Goal: Contribute content

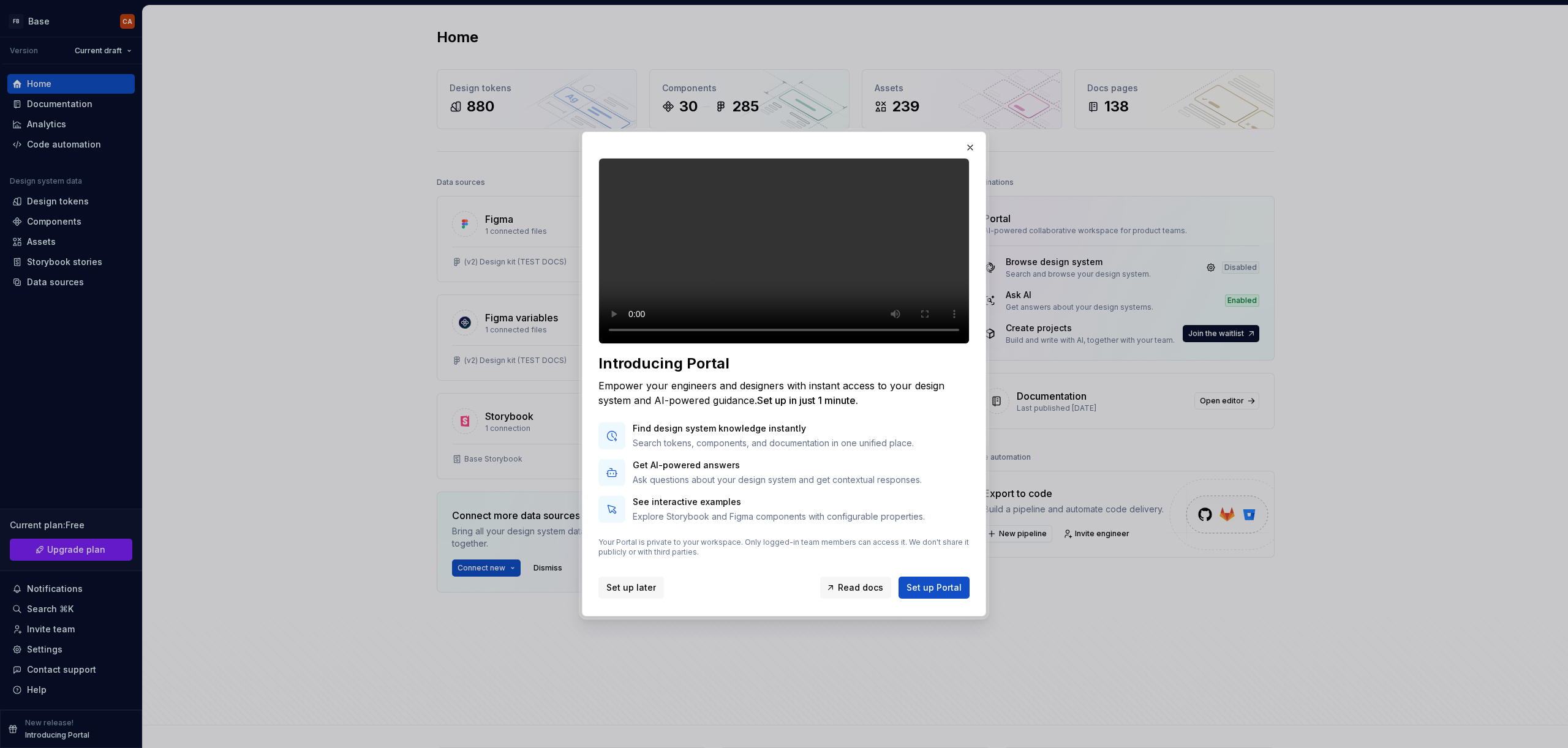
click at [630, 593] on span "Set up later" at bounding box center [631, 588] width 49 height 12
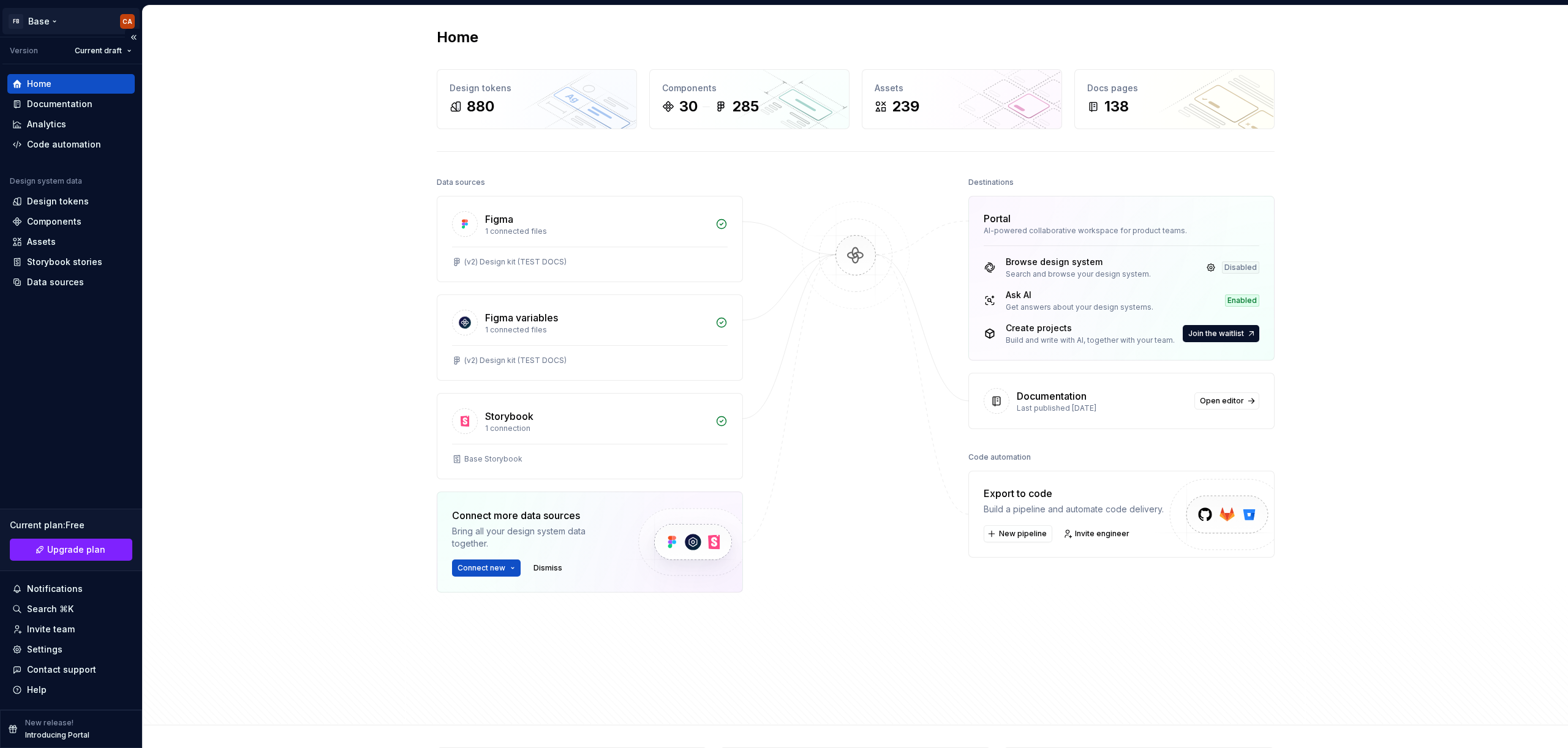
click at [43, 19] on html "FB Base CA Version Current draft Home Documentation Analytics Code automation D…" at bounding box center [784, 374] width 1568 height 748
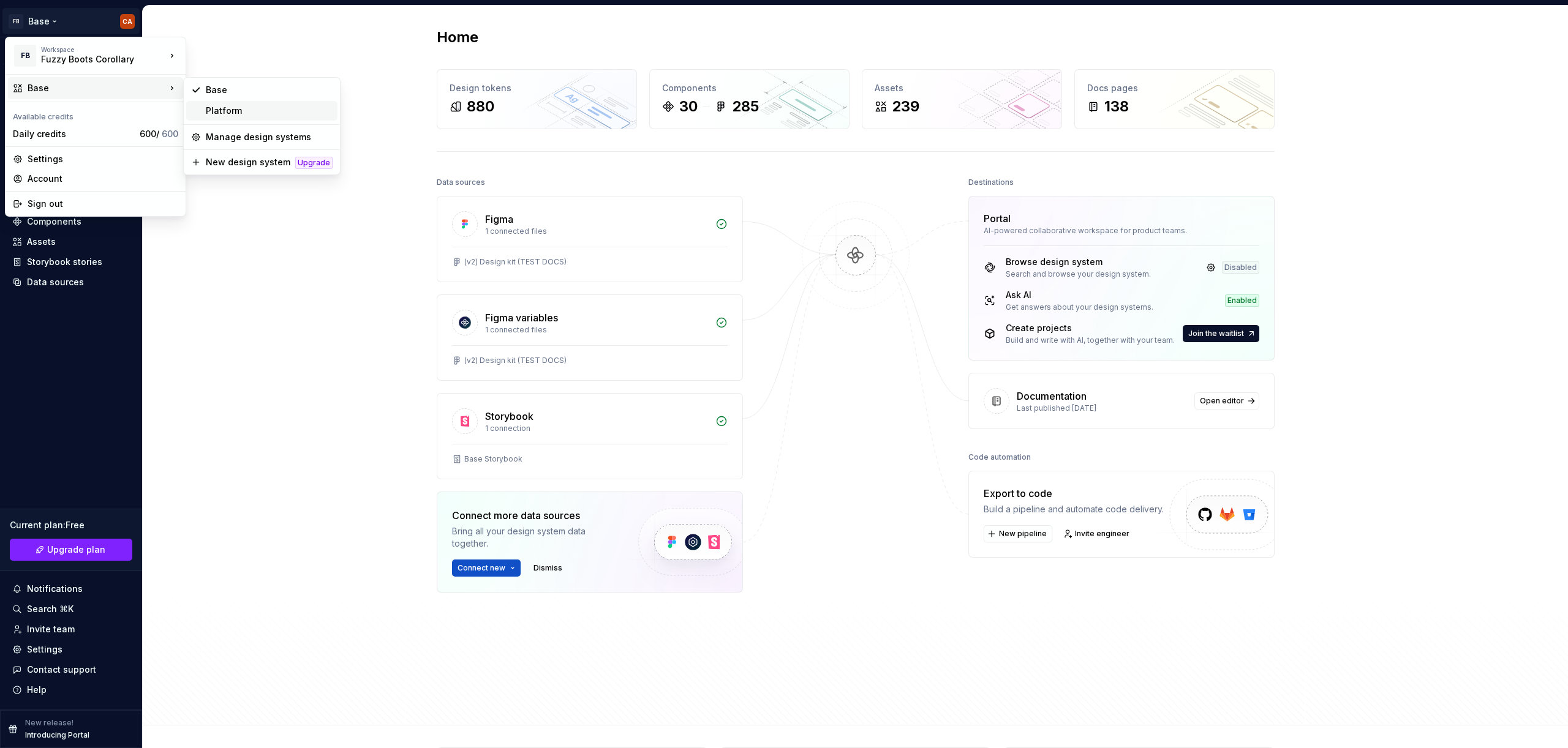
click at [264, 113] on div "Platform" at bounding box center [269, 110] width 127 height 12
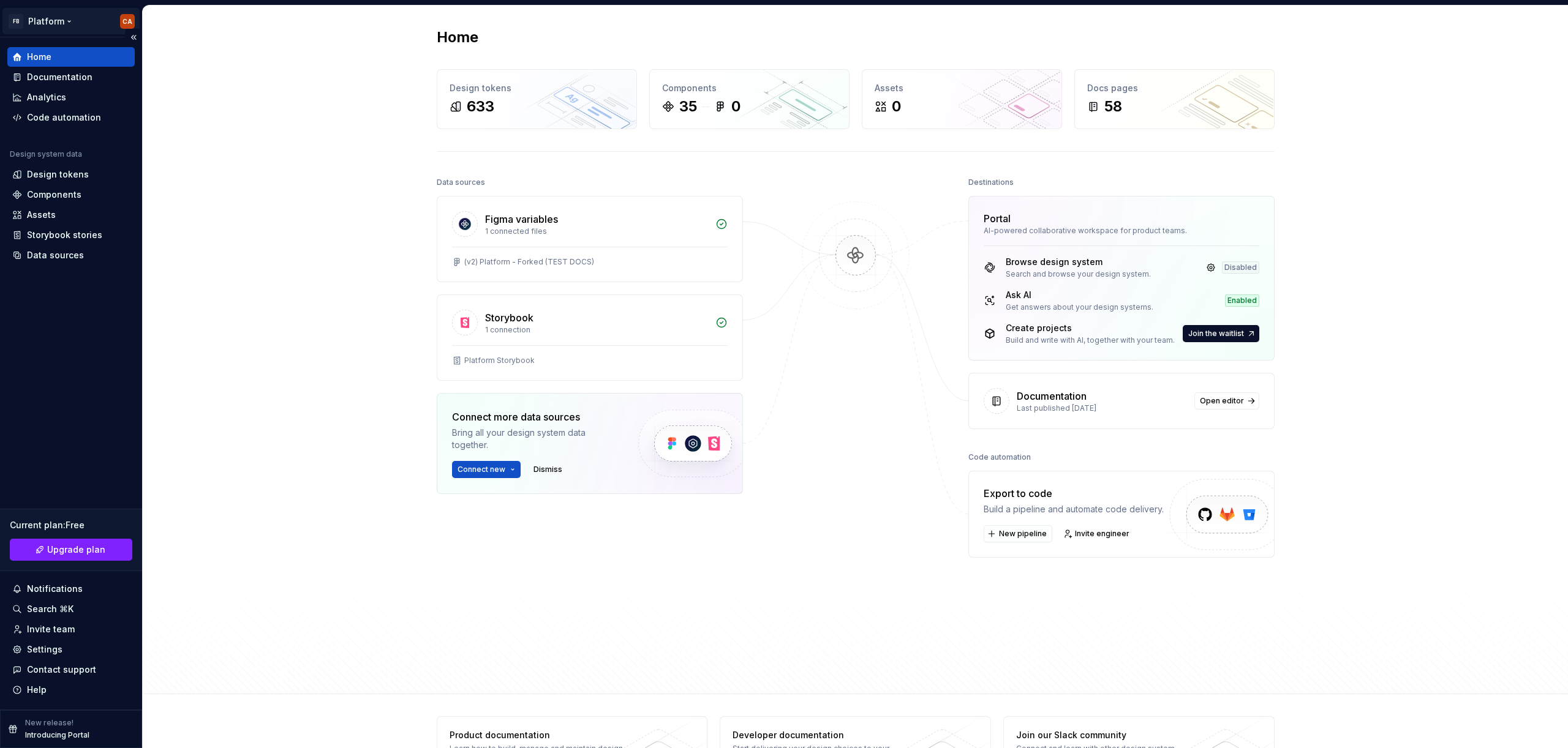
click at [55, 19] on html "FB Platform CA Home Documentation Analytics Code automation Design system data …" at bounding box center [784, 374] width 1568 height 748
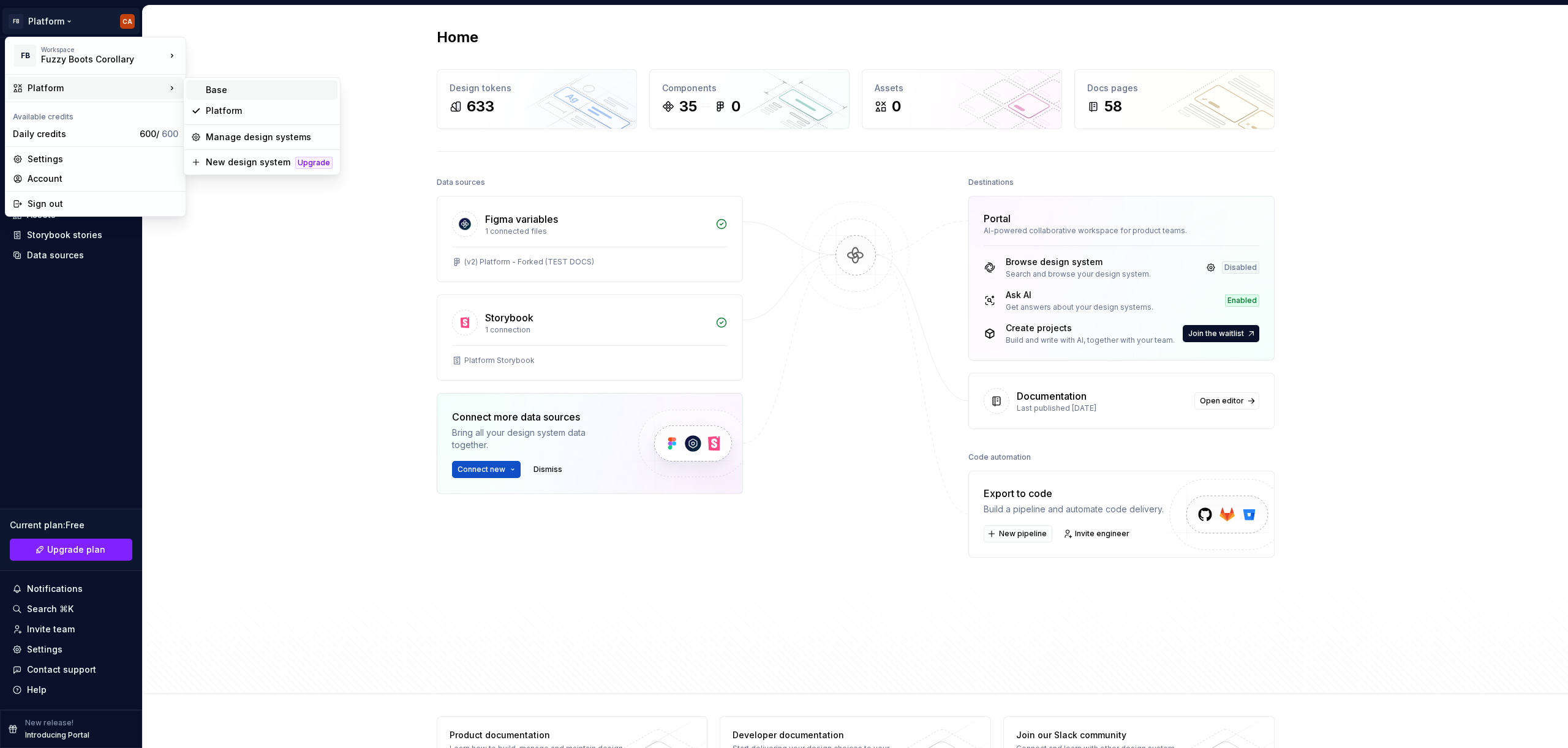
click at [231, 92] on div "Base" at bounding box center [269, 90] width 127 height 12
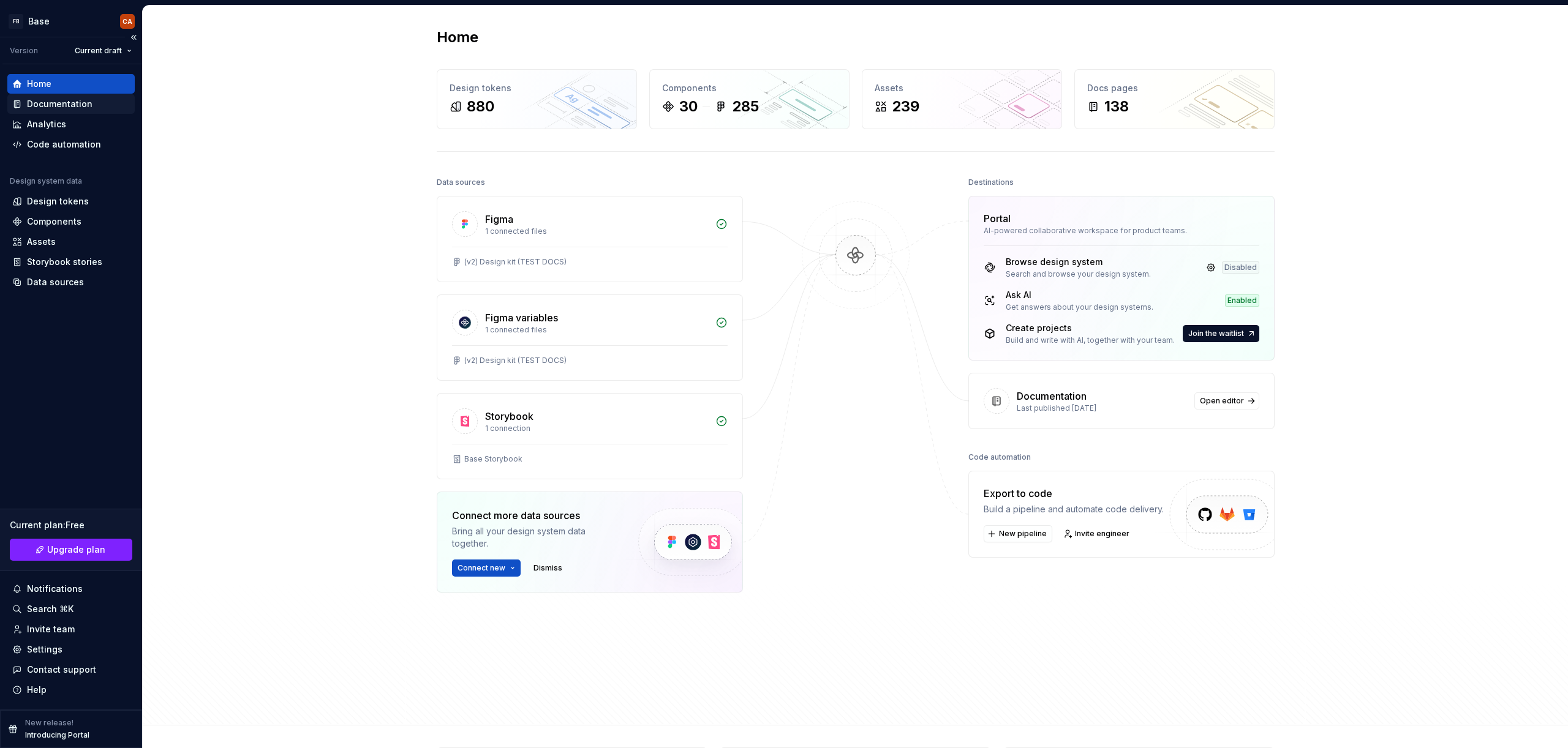
click at [63, 106] on div "Documentation" at bounding box center [60, 104] width 66 height 12
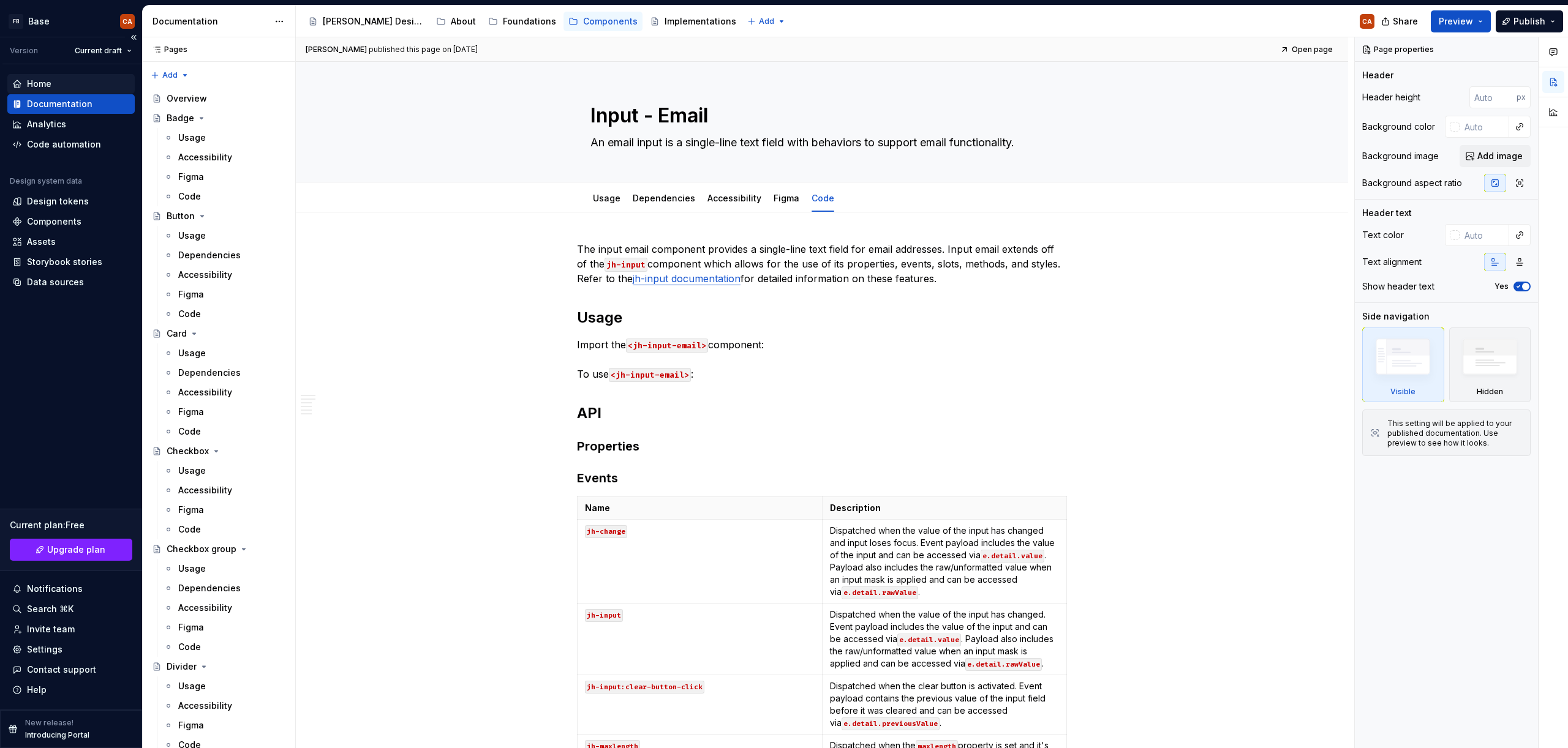
click at [30, 82] on div "Home" at bounding box center [39, 84] width 25 height 12
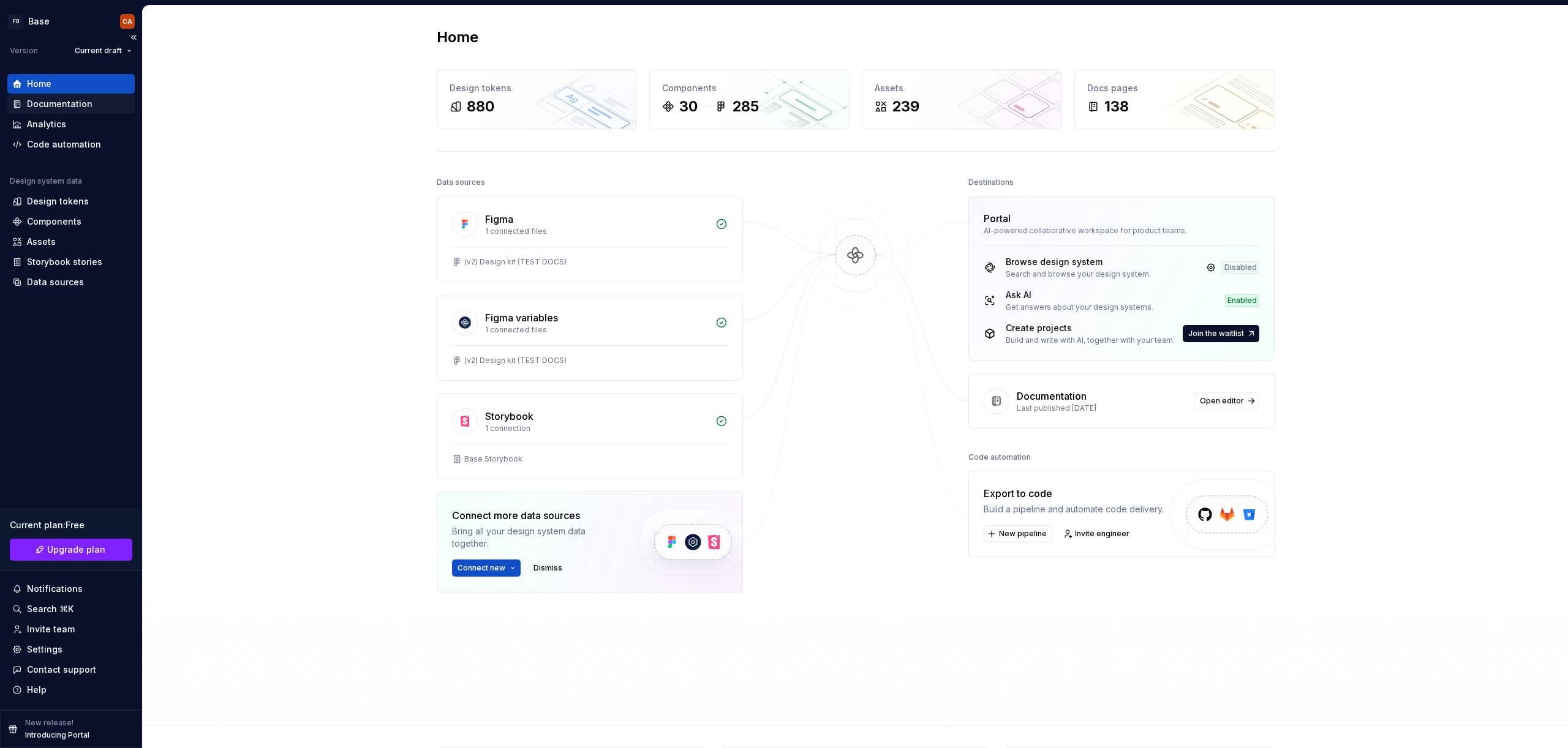
click at [58, 101] on div "Documentation" at bounding box center [60, 104] width 66 height 12
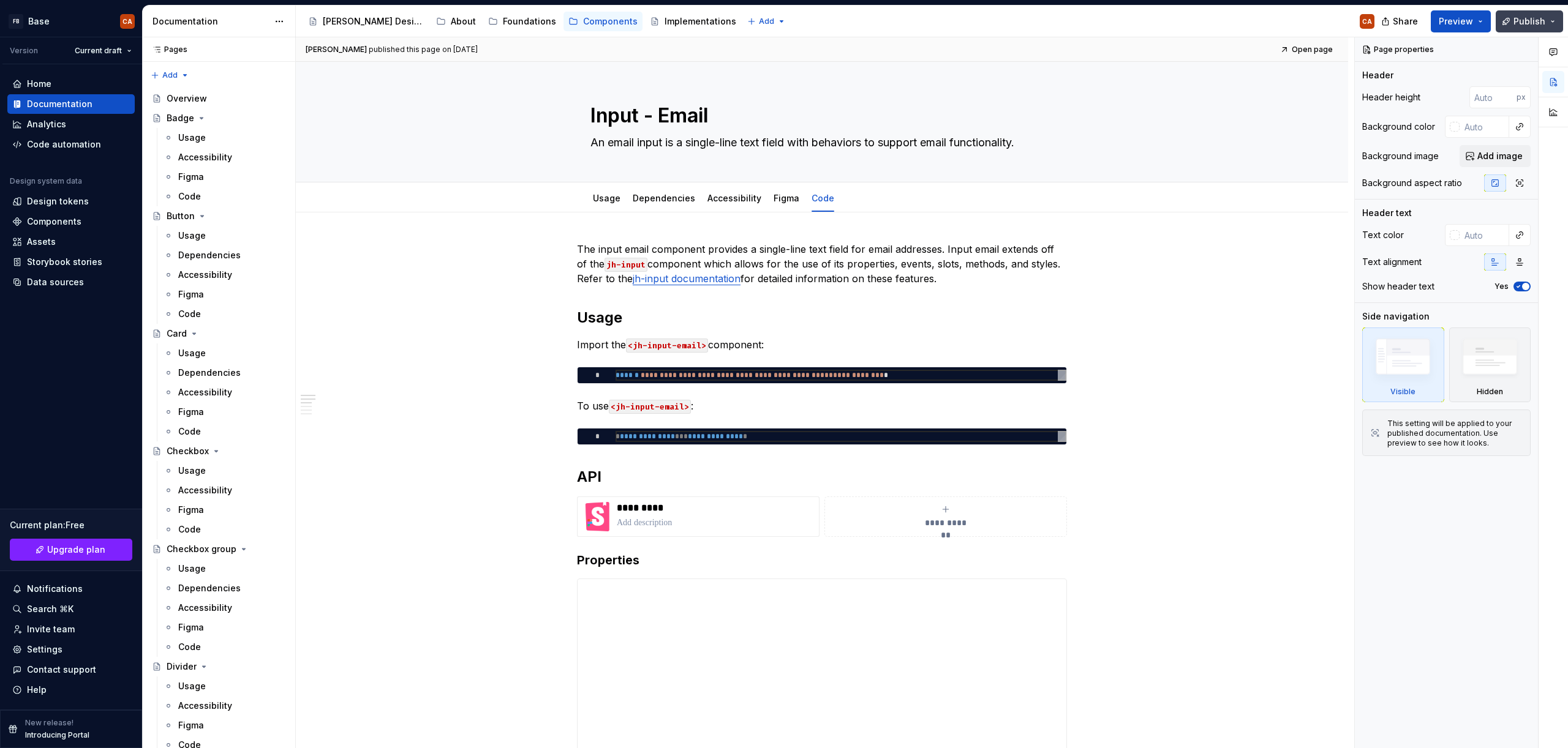
click at [1554, 19] on button "Publish" at bounding box center [1529, 21] width 67 height 22
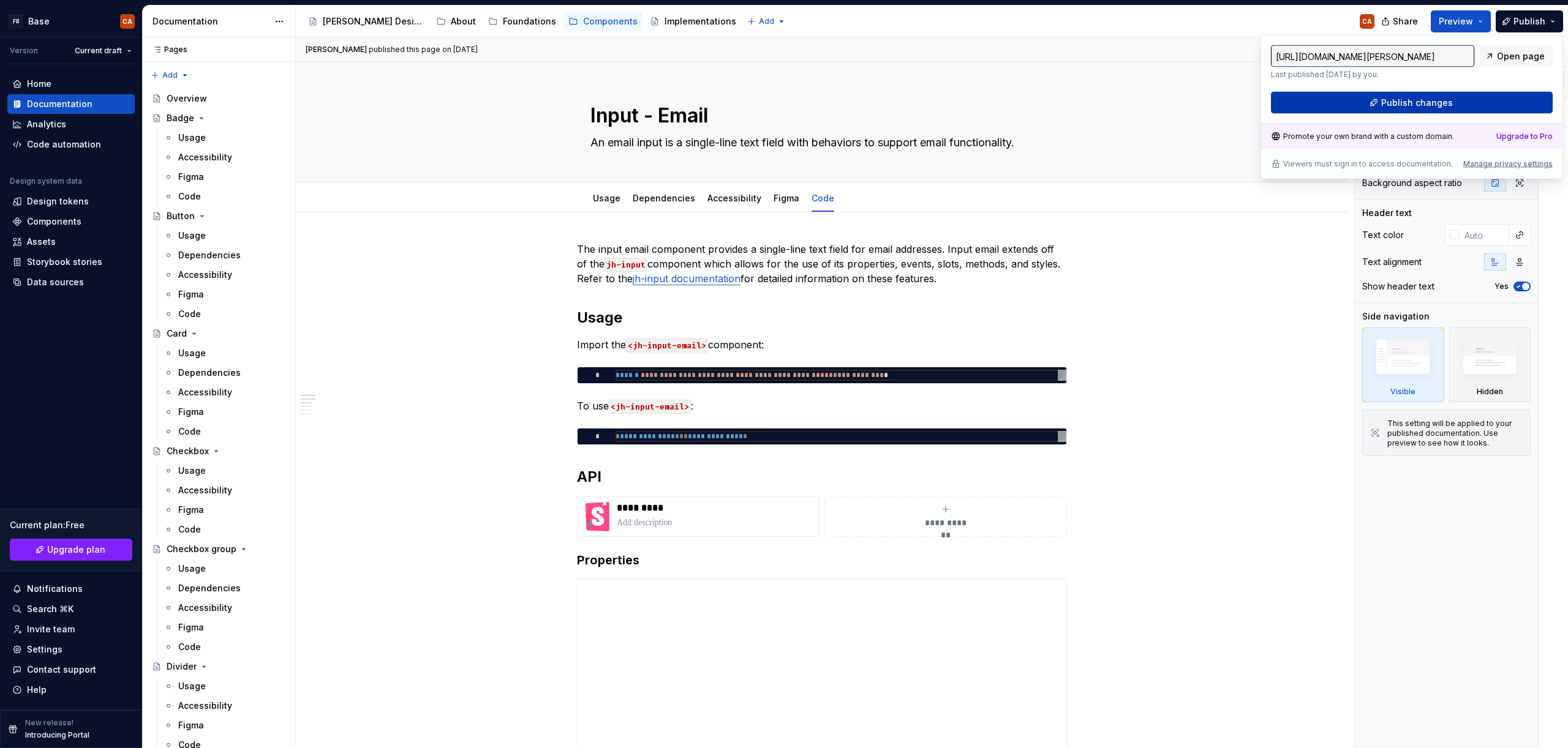
click at [1440, 102] on span "Publish changes" at bounding box center [1417, 103] width 72 height 12
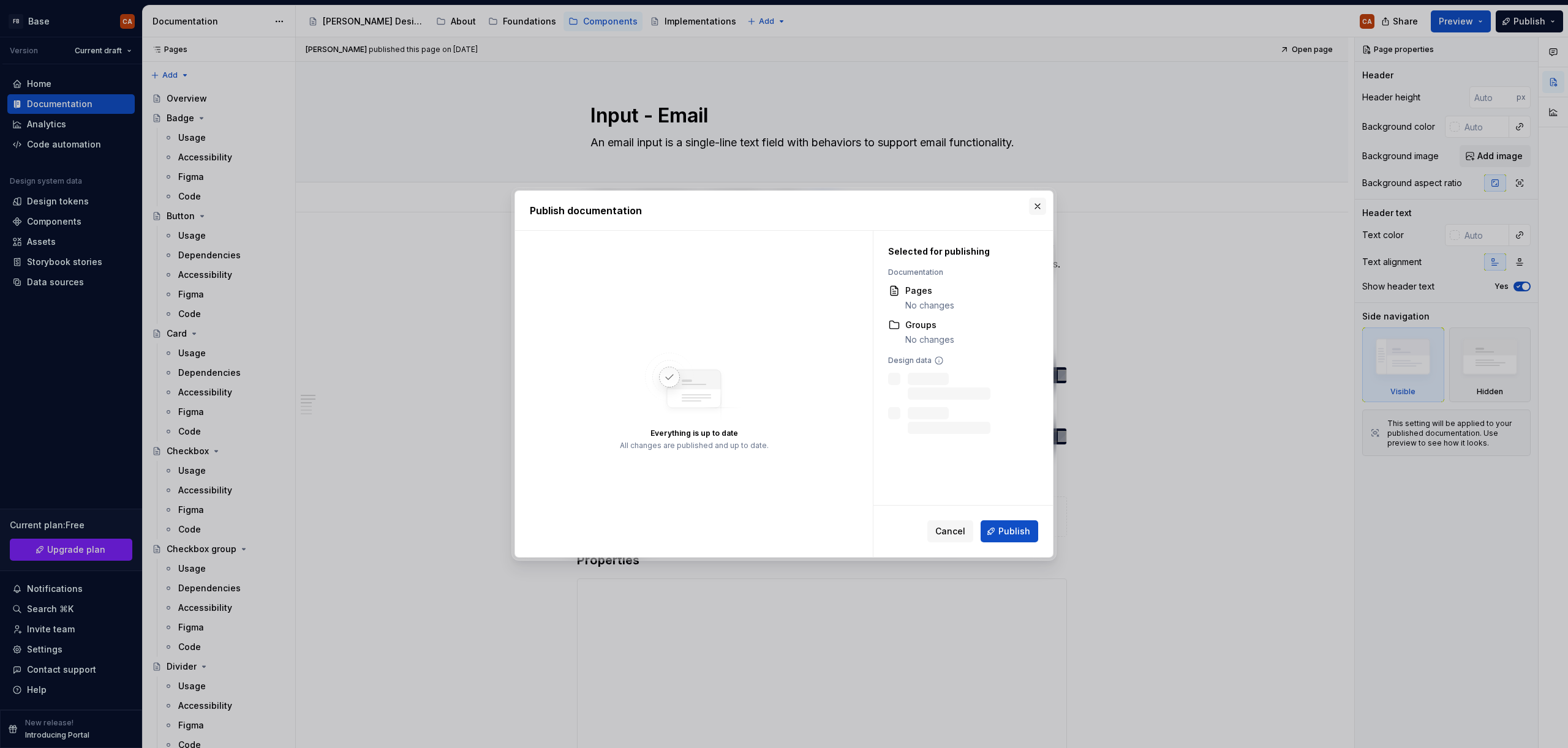
click at [1040, 205] on button "button" at bounding box center [1038, 206] width 17 height 17
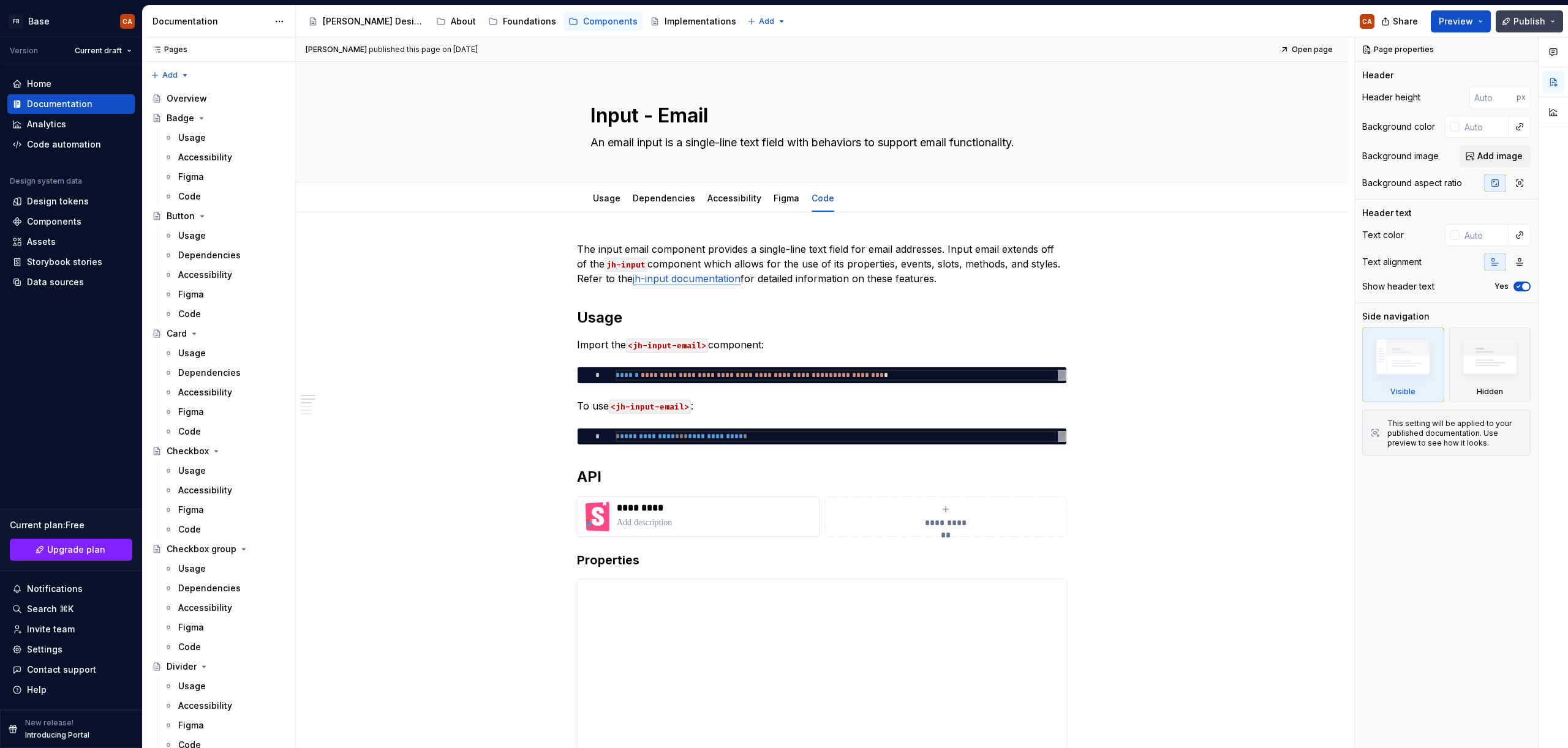
click at [1556, 17] on button "Publish" at bounding box center [1529, 21] width 67 height 22
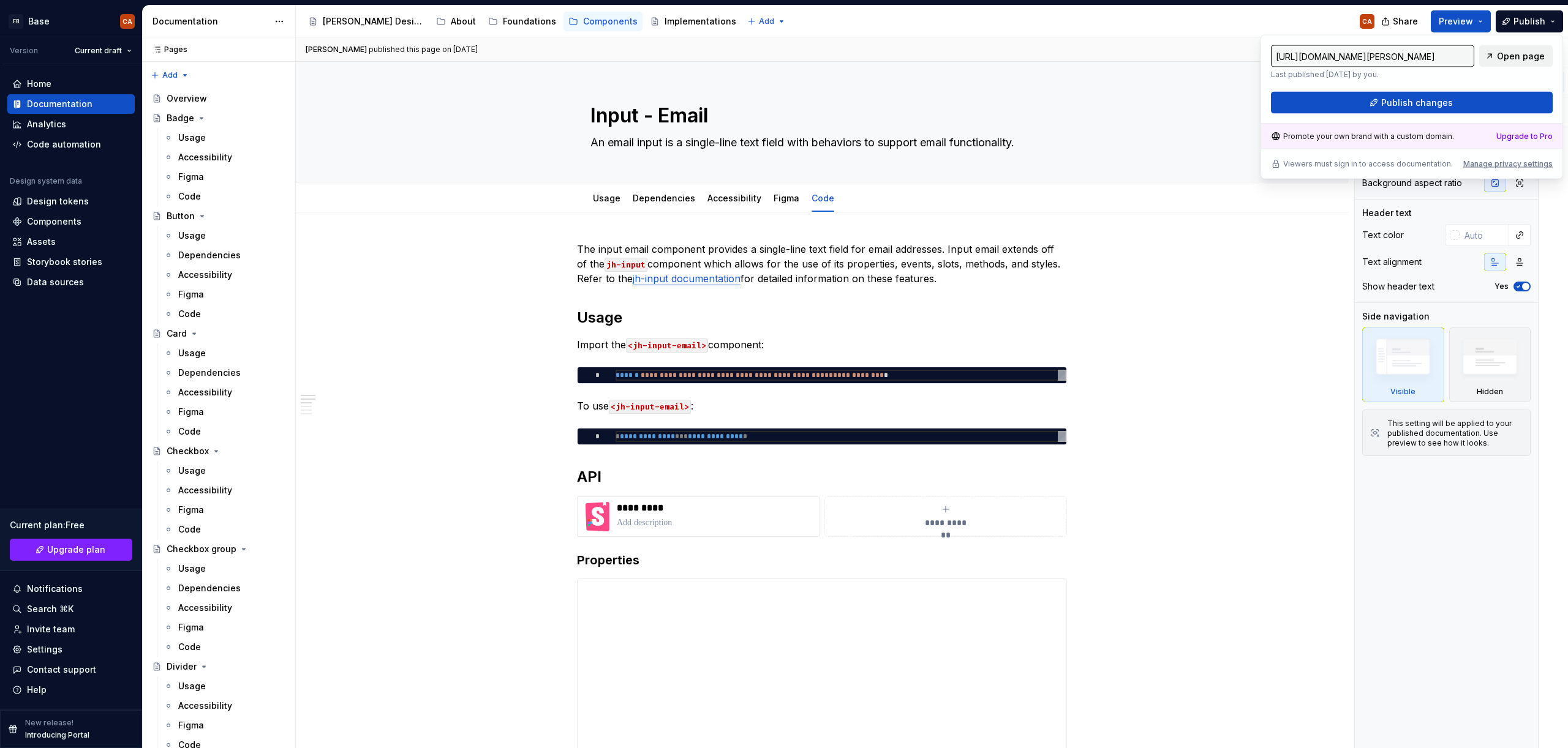
click at [1525, 54] on span "Open page" at bounding box center [1521, 56] width 48 height 12
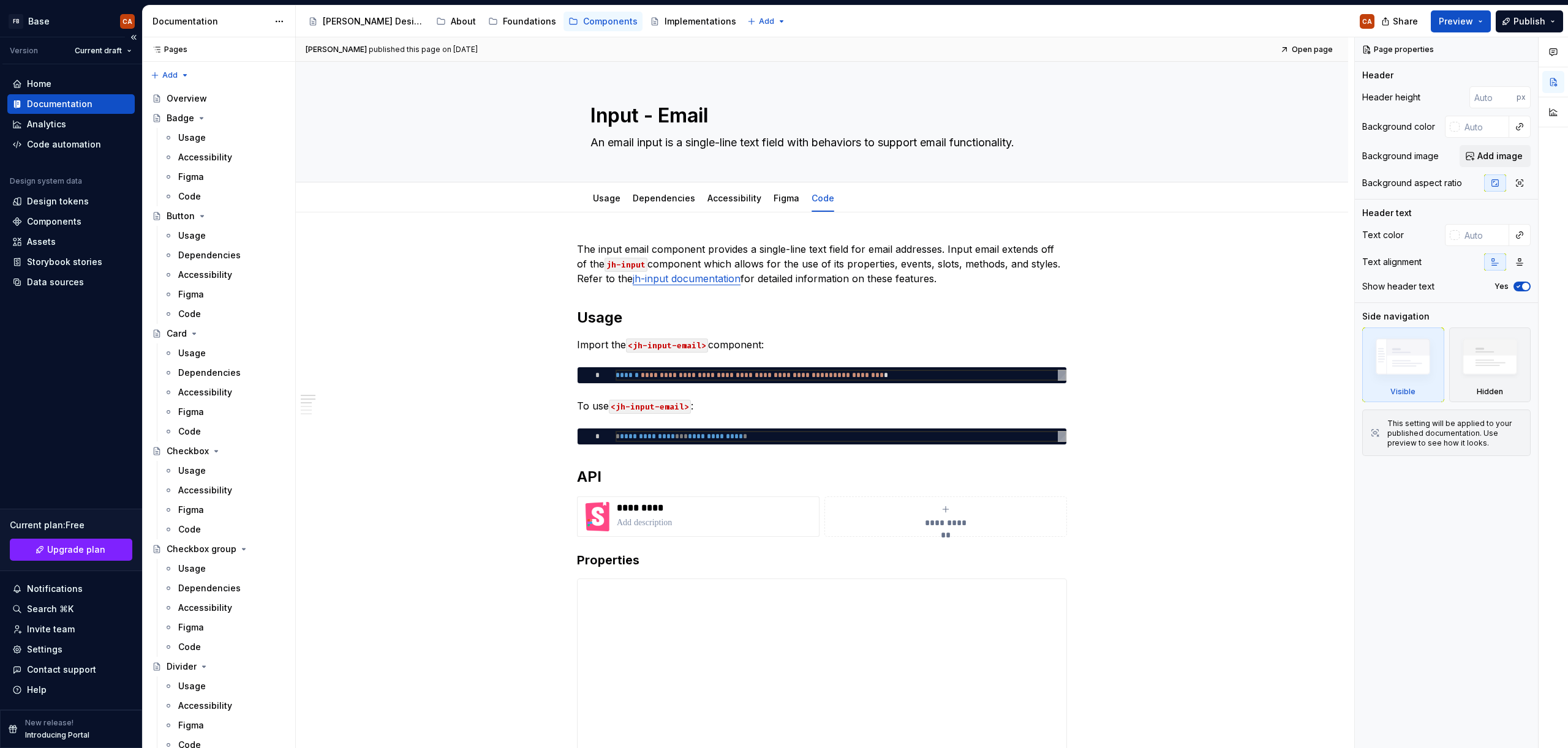
click at [79, 463] on div "Home Documentation Analytics Code automation Design system data Design tokens C…" at bounding box center [71, 386] width 142 height 645
click at [519, 25] on div "Foundations" at bounding box center [529, 22] width 53 height 12
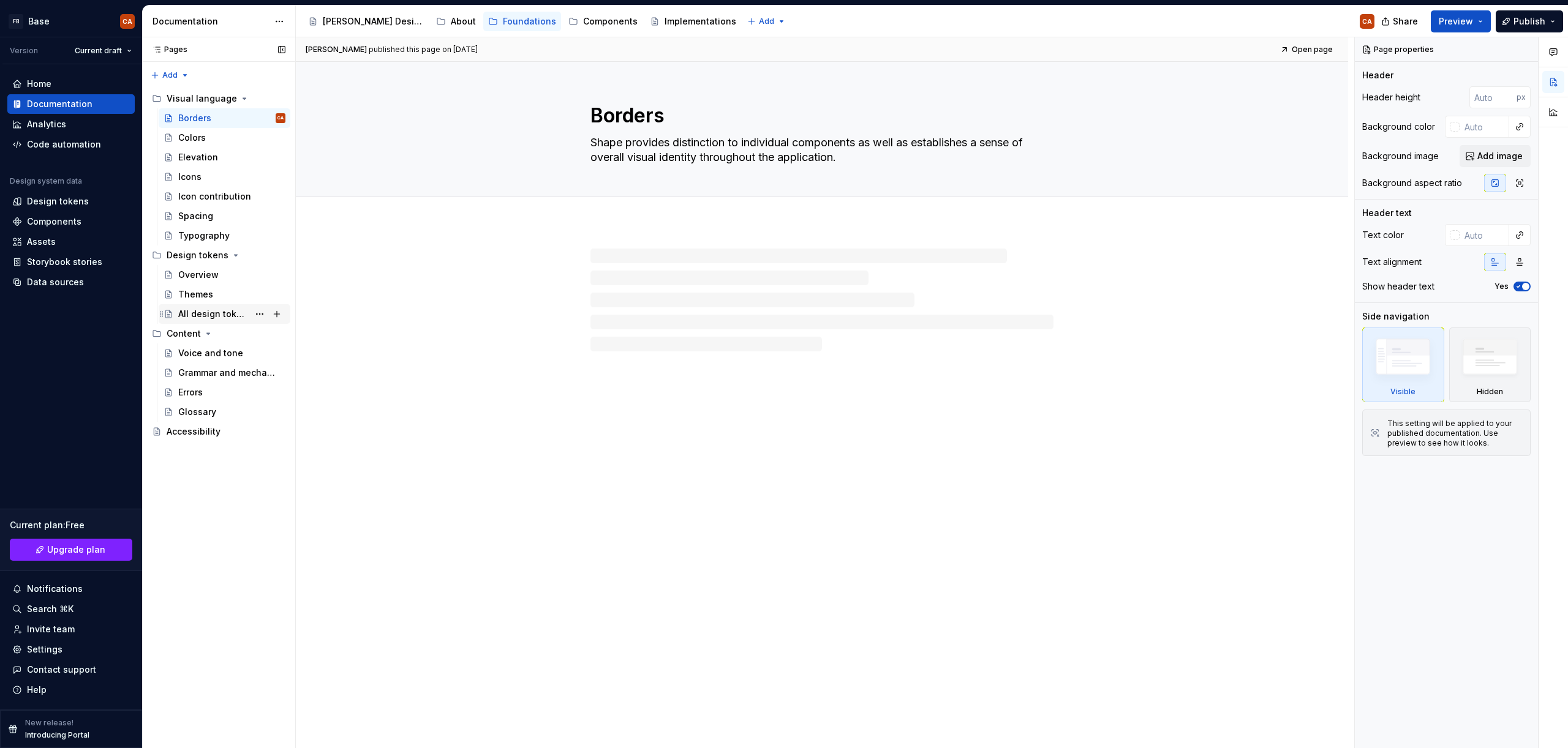
click at [223, 311] on div "All design tokens" at bounding box center [213, 314] width 70 height 12
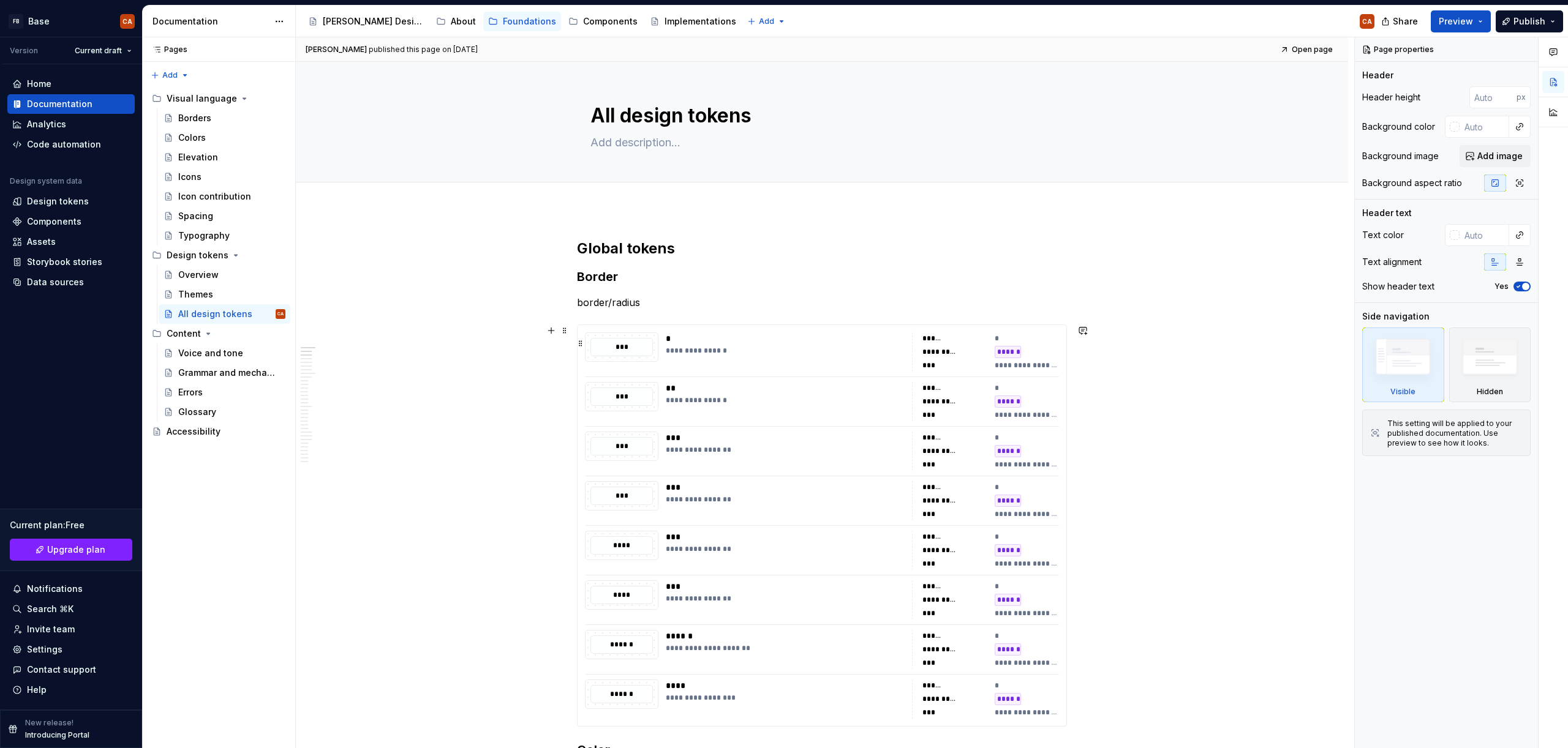
click at [828, 352] on div "**********" at bounding box center [785, 351] width 239 height 10
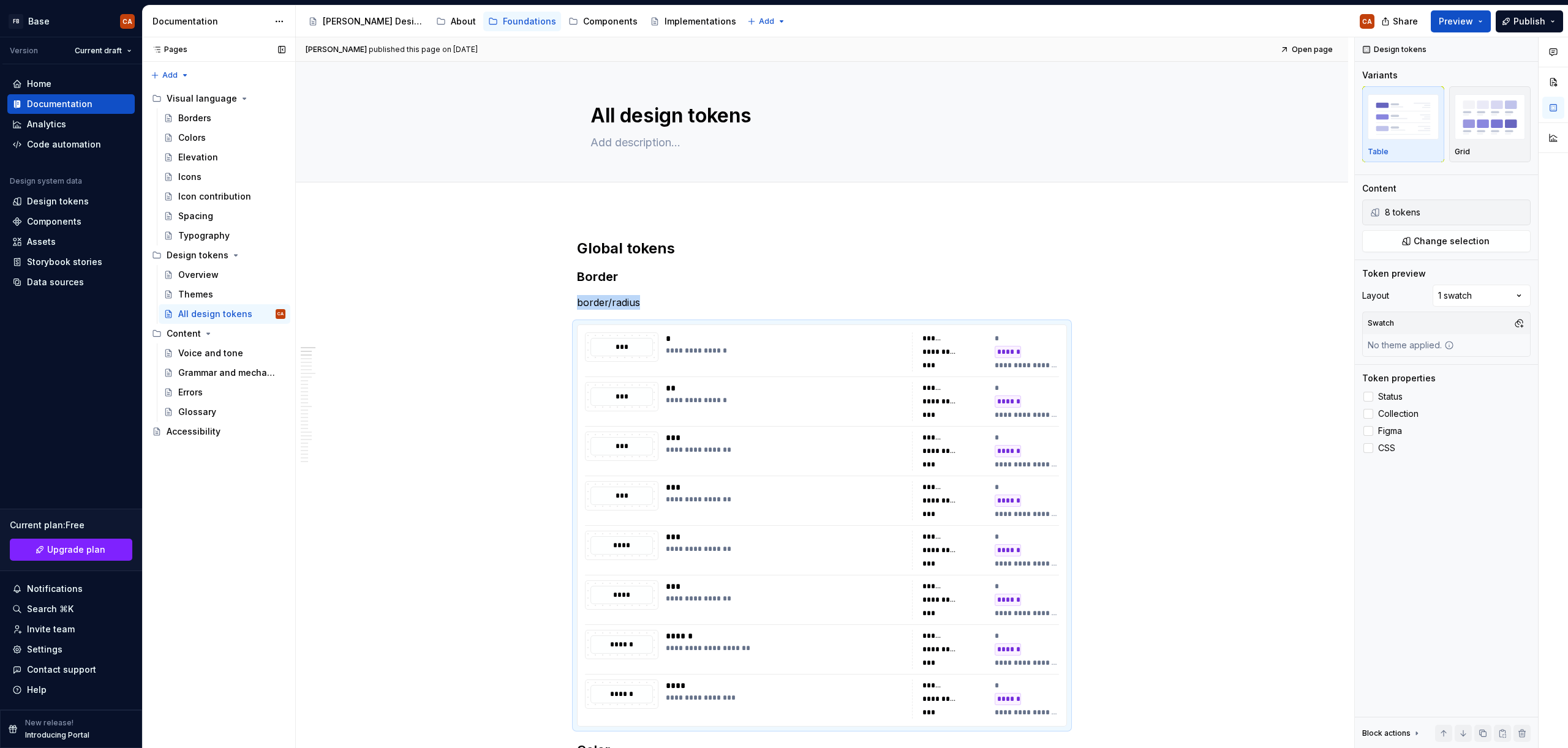
type textarea "*"
click at [57, 287] on div "Data sources" at bounding box center [56, 282] width 57 height 12
